Goal: Information Seeking & Learning: Learn about a topic

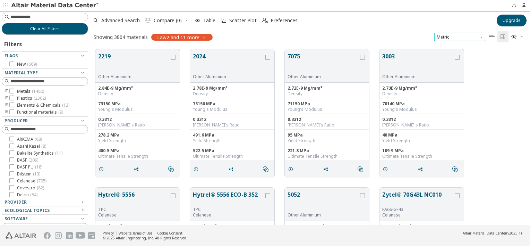
click at [443, 38] on span "Metric" at bounding box center [460, 37] width 52 height 8
click at [444, 38] on span "Metric" at bounding box center [460, 37] width 52 height 8
click at [495, 38] on span "" at bounding box center [492, 36] width 8 height 11
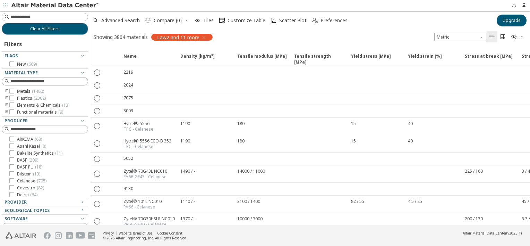
click at [321, 18] on span "Preferences" at bounding box center [334, 20] width 27 height 5
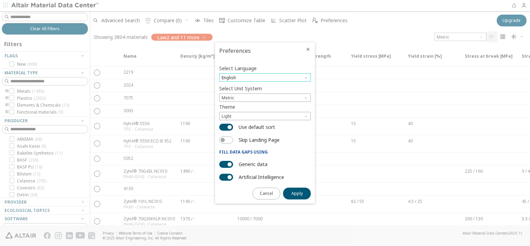
click at [295, 76] on span "English" at bounding box center [265, 77] width 92 height 8
click at [295, 96] on span "Metric" at bounding box center [265, 97] width 92 height 8
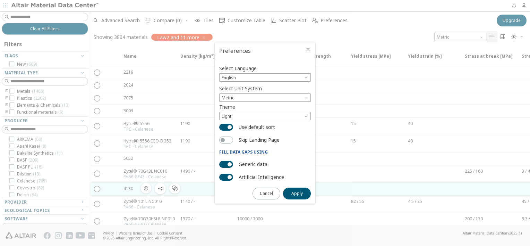
drag, startPoint x: 269, startPoint y: 191, endPoint x: 272, endPoint y: 188, distance: 4.2
click at [269, 191] on span "Cancel" at bounding box center [266, 193] width 13 height 6
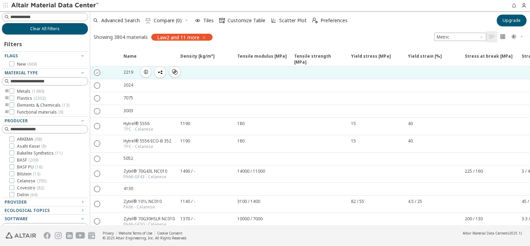
click at [97, 73] on icon "" at bounding box center [97, 72] width 6 height 6
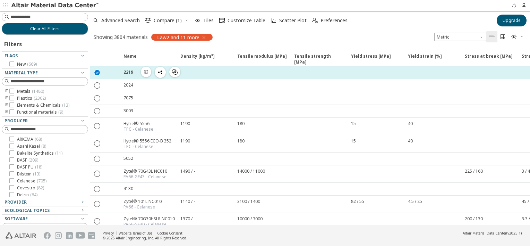
click at [145, 71] on icon "button" at bounding box center [146, 72] width 6 height 6
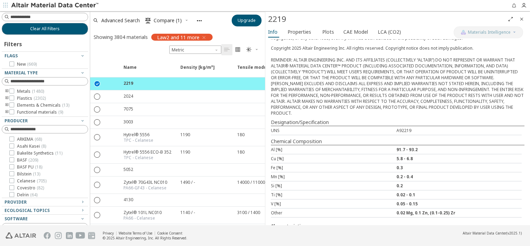
scroll to position [187, 0]
